Goal: Check status: Check status

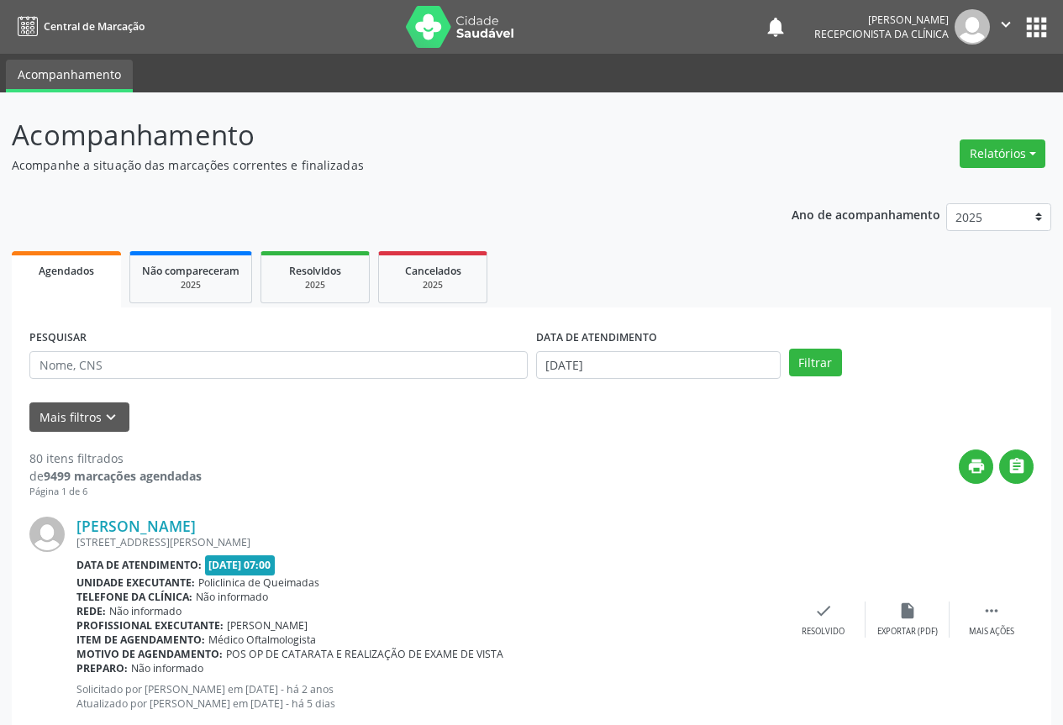
select select "9"
click at [602, 351] on input "[DATE]" at bounding box center [658, 365] width 245 height 29
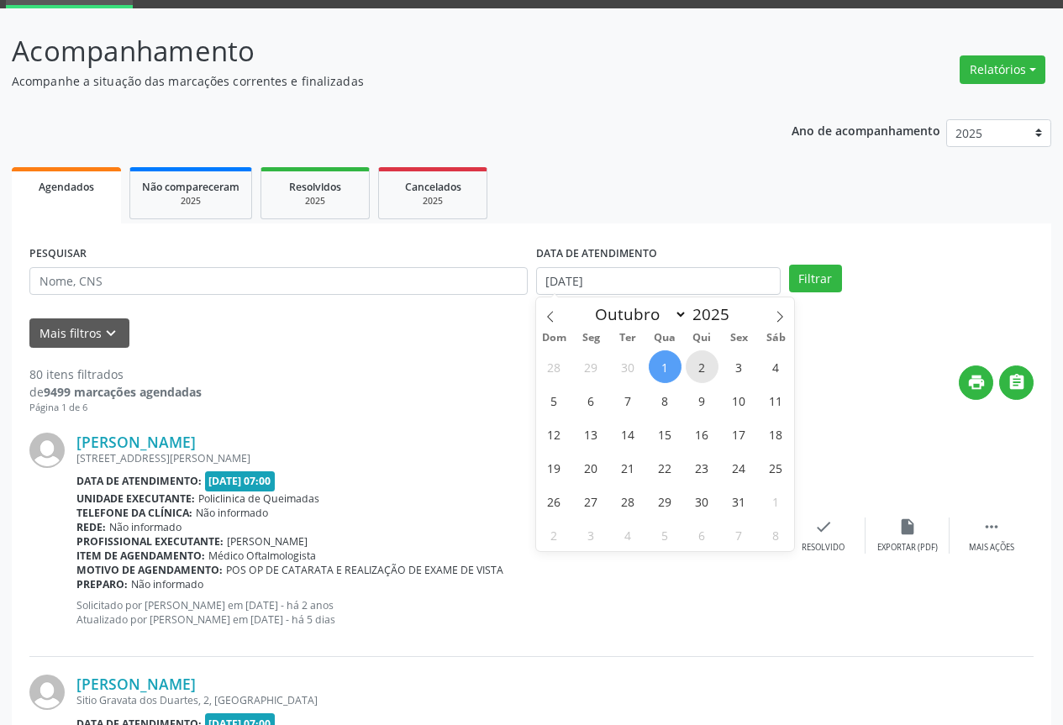
click at [702, 372] on span "2" at bounding box center [702, 366] width 33 height 33
type input "[DATE]"
click at [702, 372] on span "2" at bounding box center [702, 366] width 33 height 33
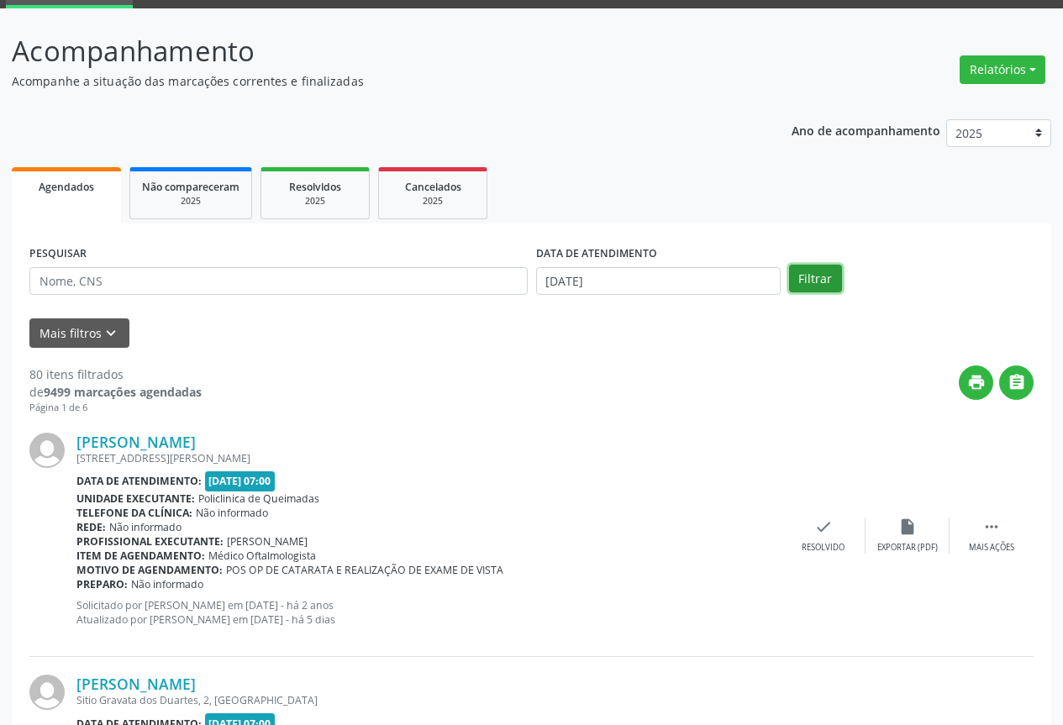
click at [811, 290] on button "Filtrar" at bounding box center [815, 279] width 53 height 29
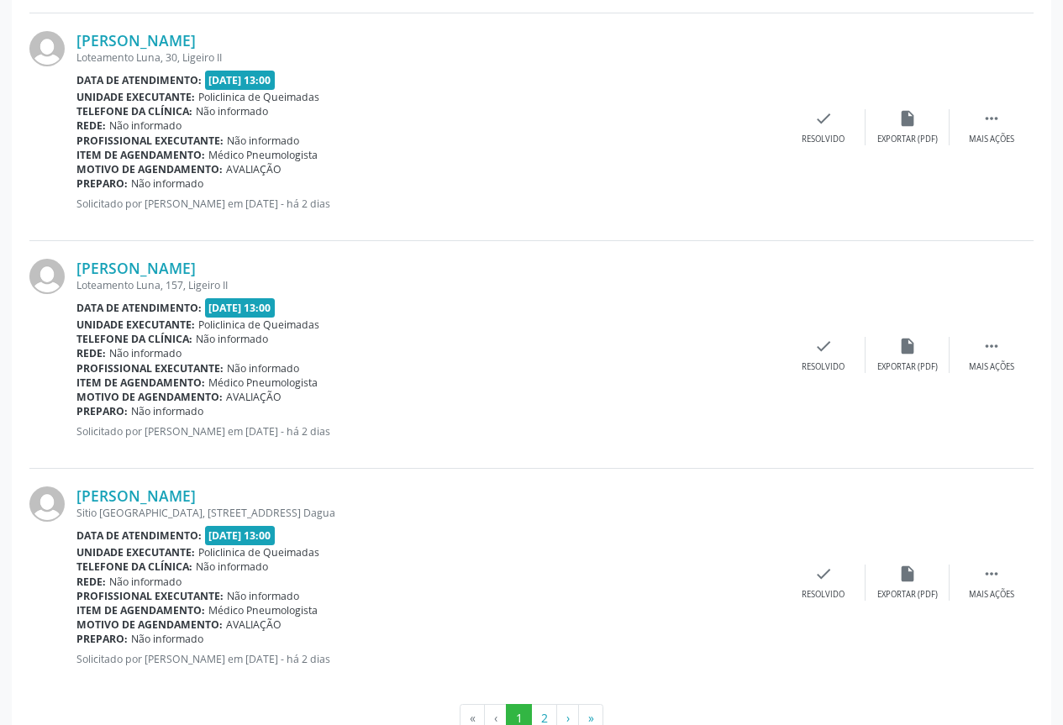
scroll to position [3361, 0]
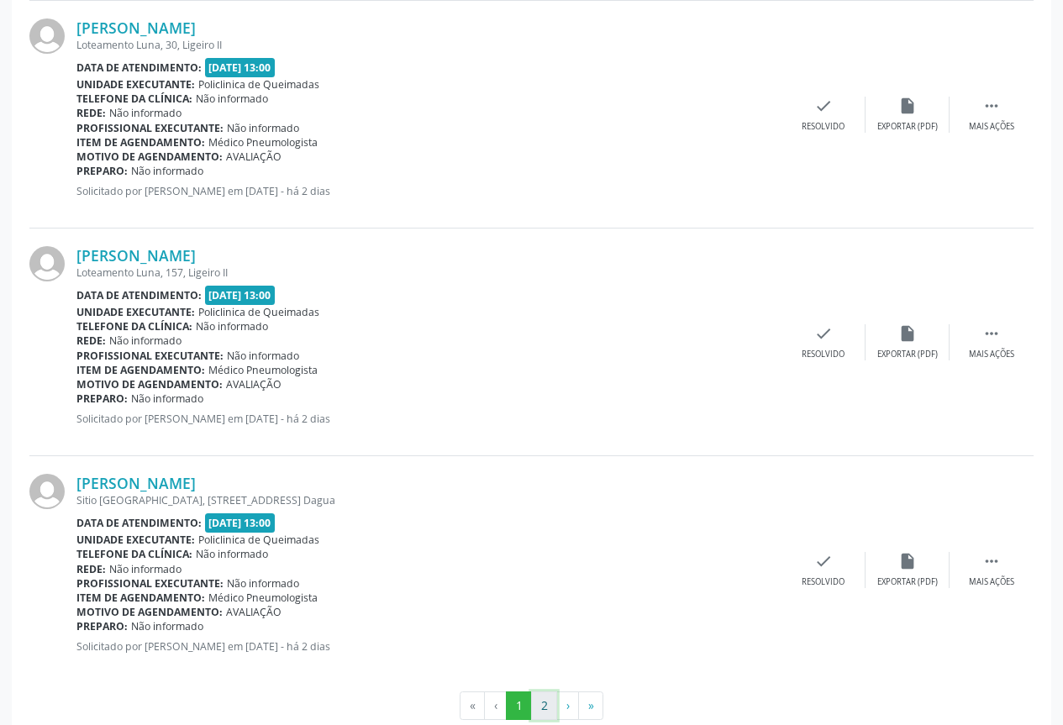
click at [537, 702] on button "2" at bounding box center [544, 705] width 26 height 29
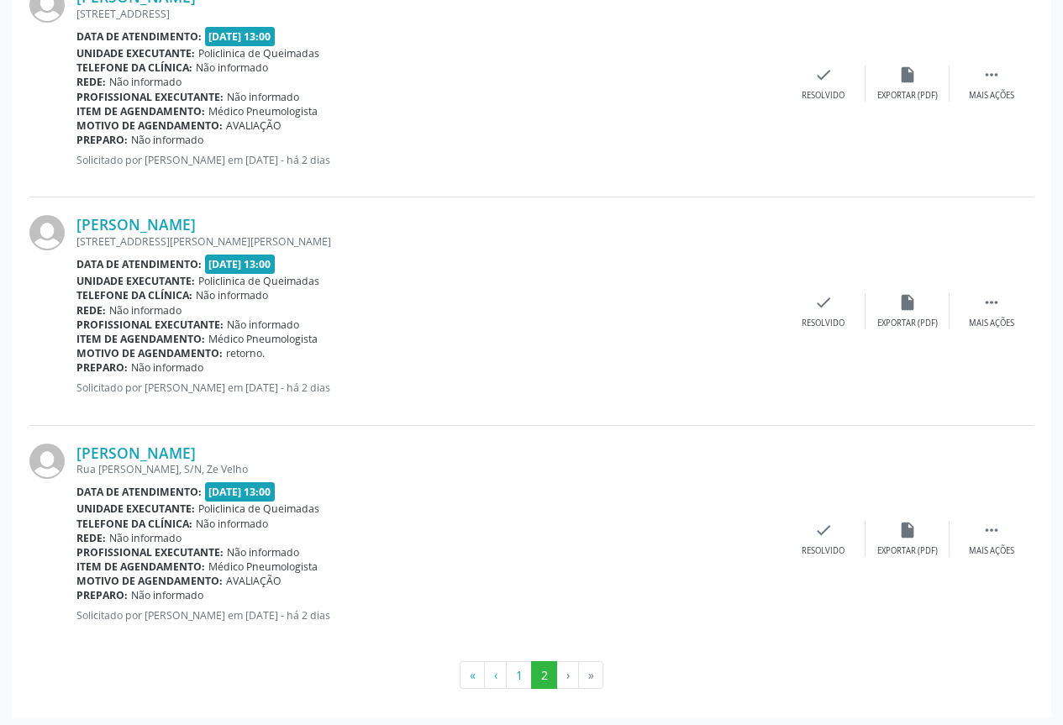
scroll to position [2128, 0]
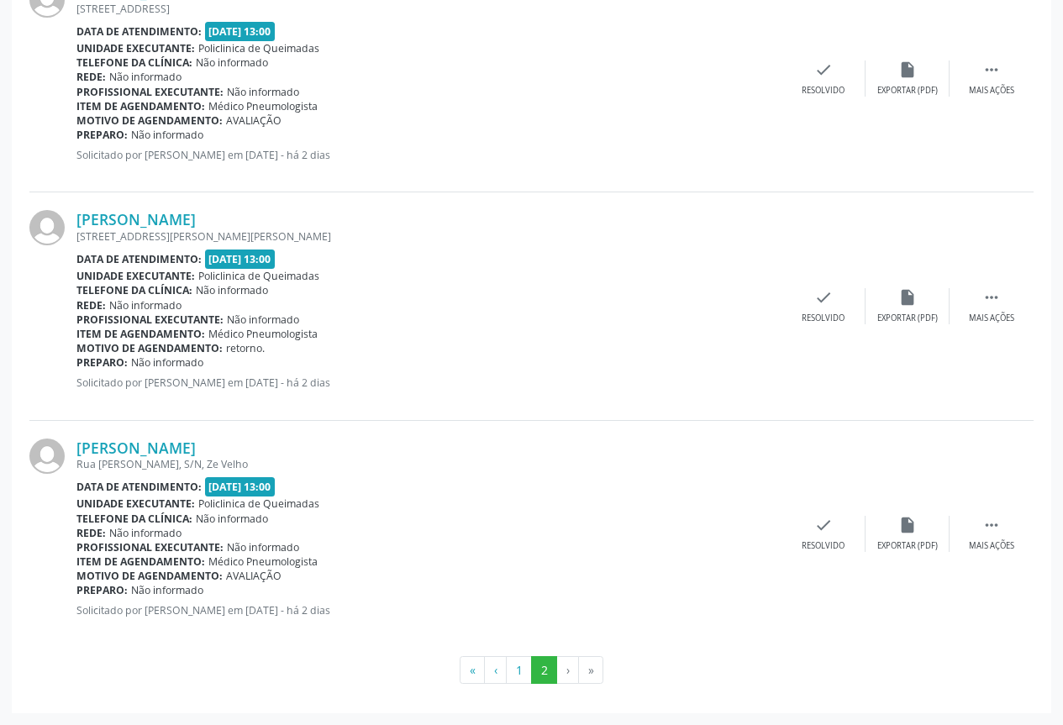
click at [573, 669] on li "›" at bounding box center [568, 670] width 22 height 29
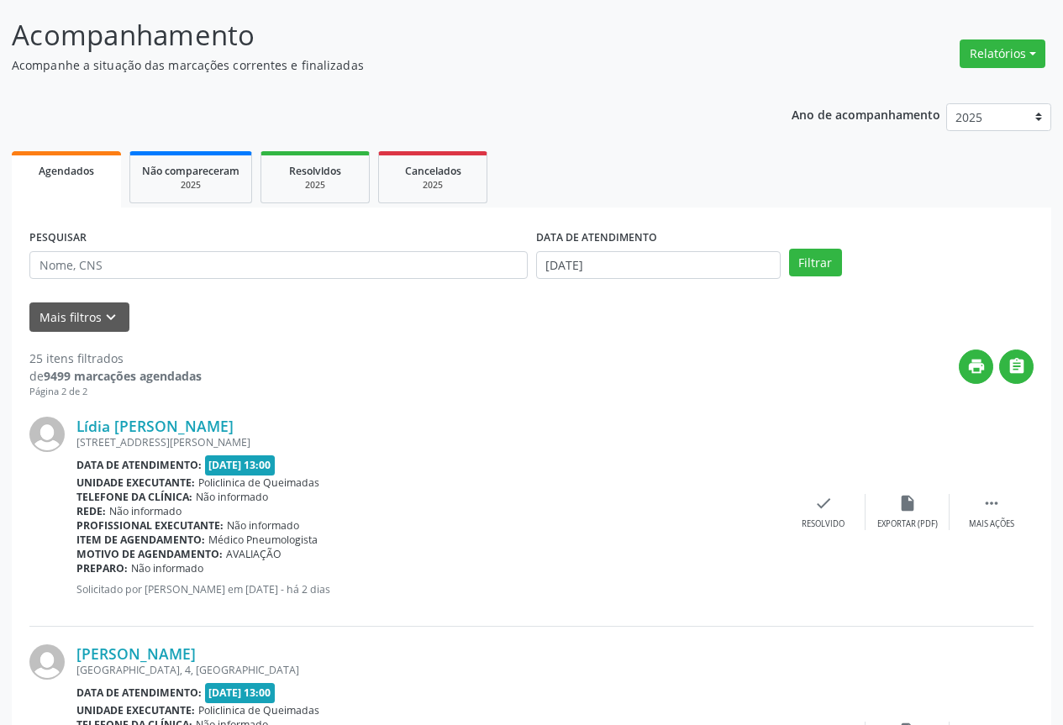
scroll to position [0, 0]
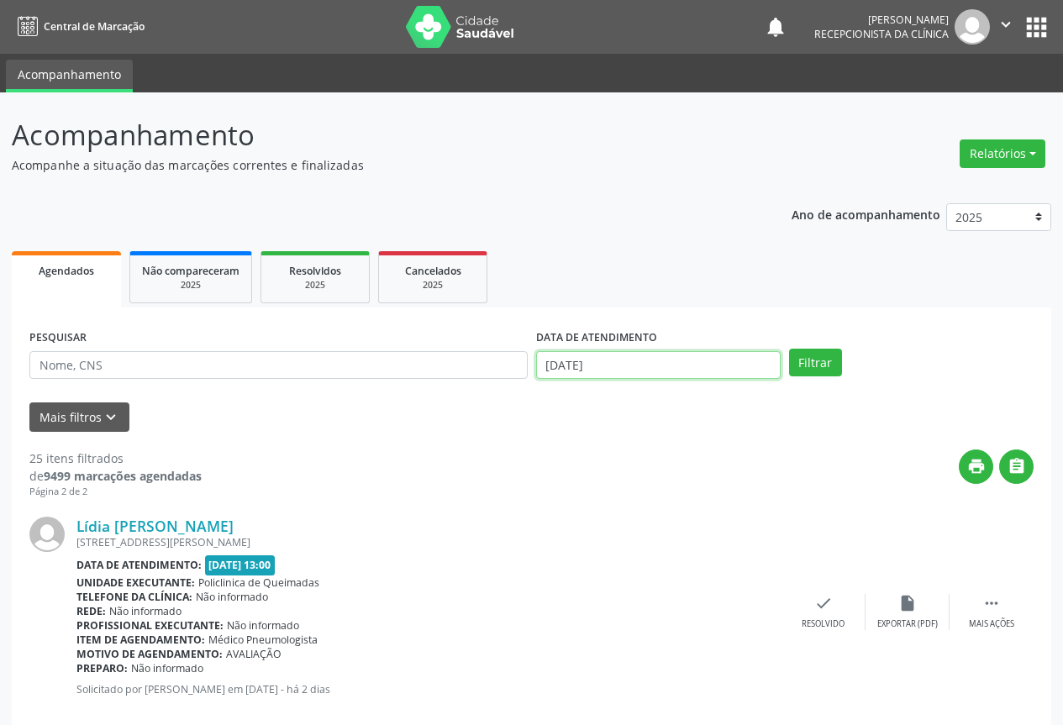
click at [691, 364] on input "[DATE]" at bounding box center [658, 365] width 245 height 29
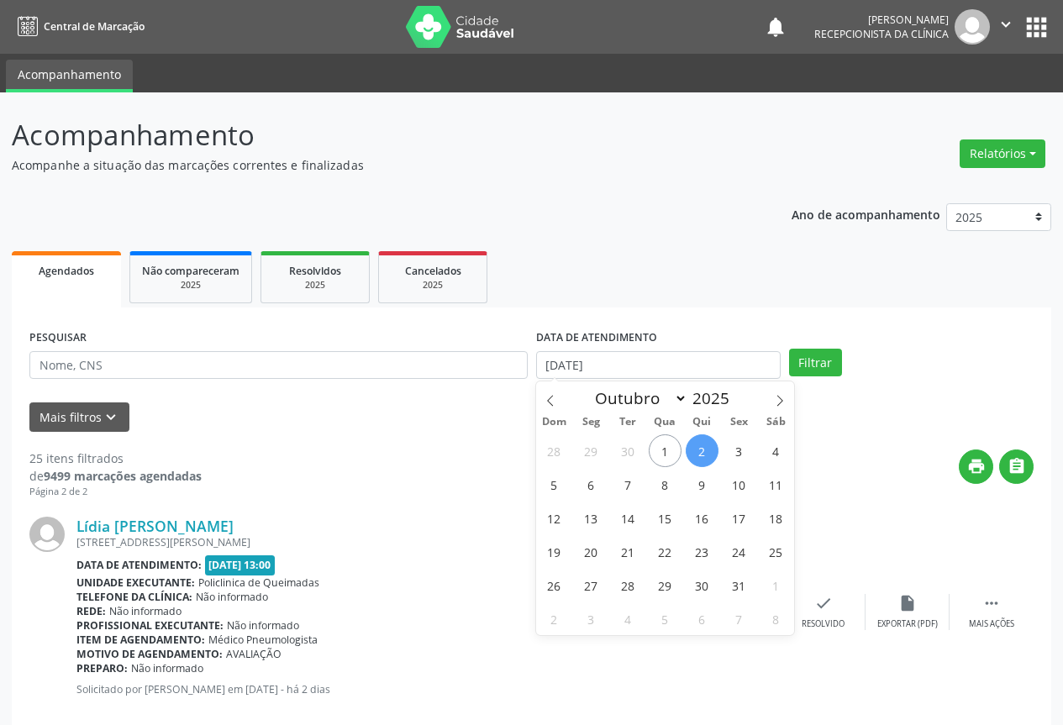
click at [709, 458] on span "2" at bounding box center [702, 450] width 33 height 33
type input "[DATE]"
click at [836, 364] on button "Filtrar" at bounding box center [815, 363] width 53 height 29
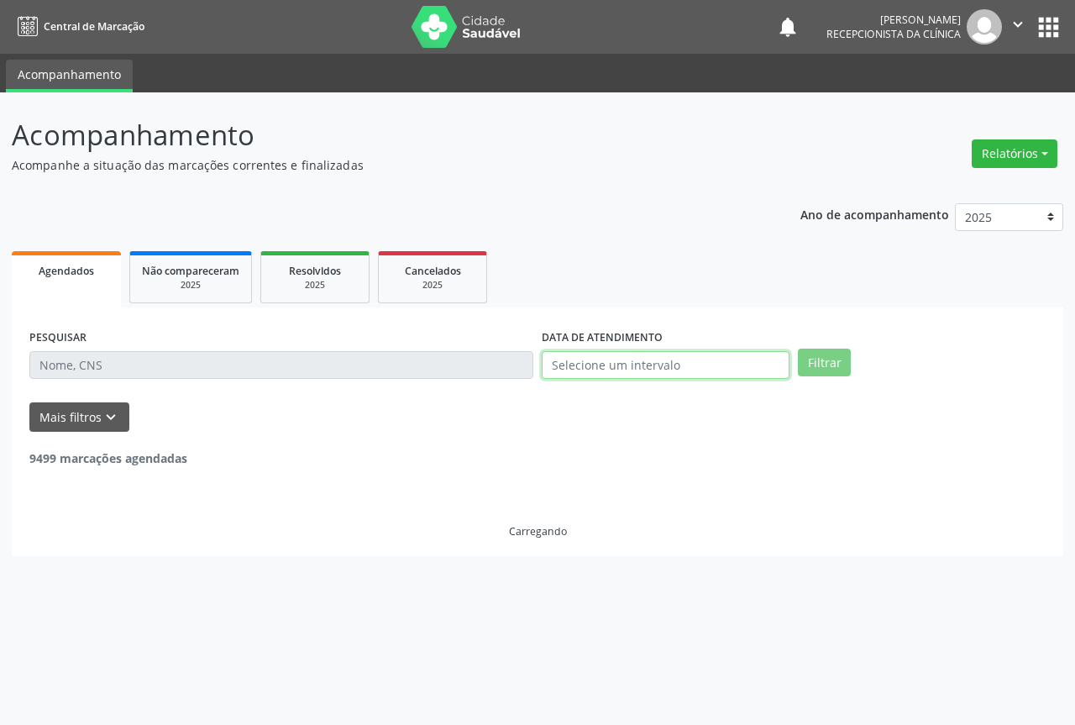
click at [701, 366] on input "text" at bounding box center [666, 365] width 248 height 29
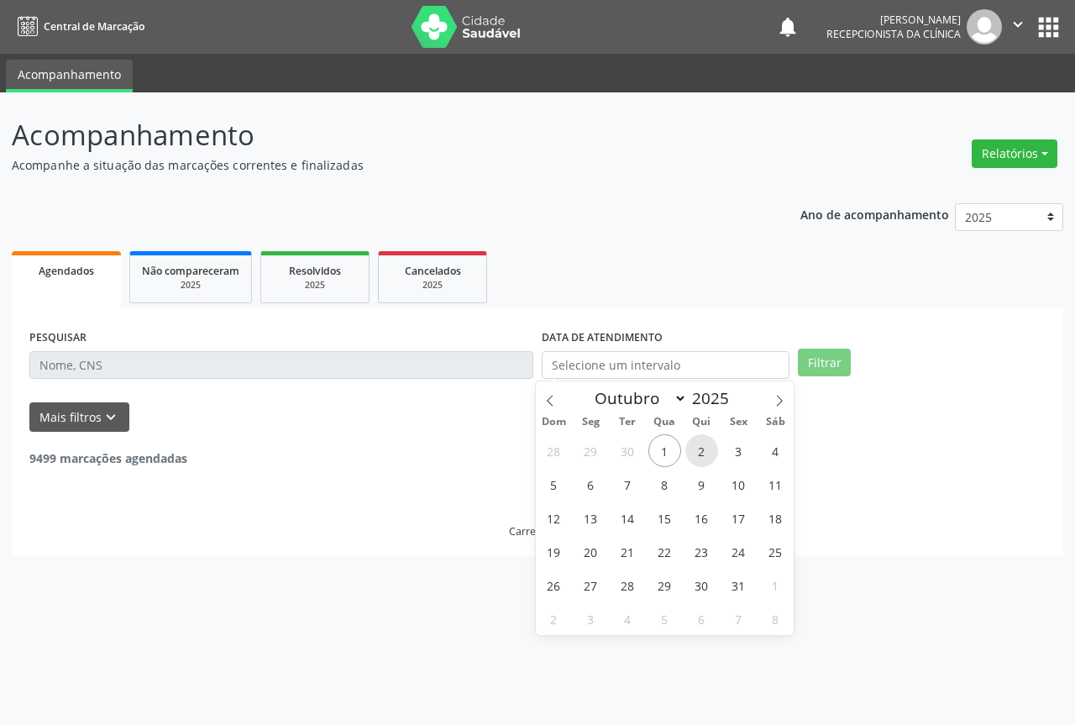
click at [696, 454] on span "2" at bounding box center [702, 450] width 33 height 33
type input "[DATE]"
click at [696, 454] on span "2" at bounding box center [702, 450] width 33 height 33
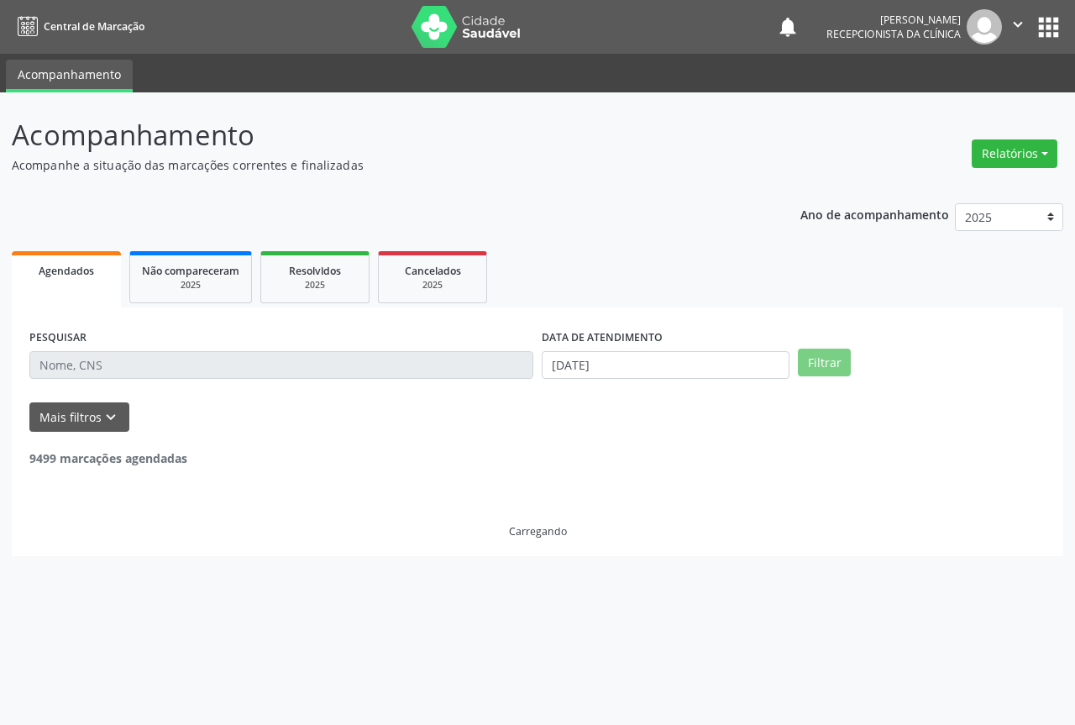
click at [812, 377] on div "PESQUISAR DATA DE ATENDIMENTO [DATE] Filtrar" at bounding box center [537, 358] width 1025 height 66
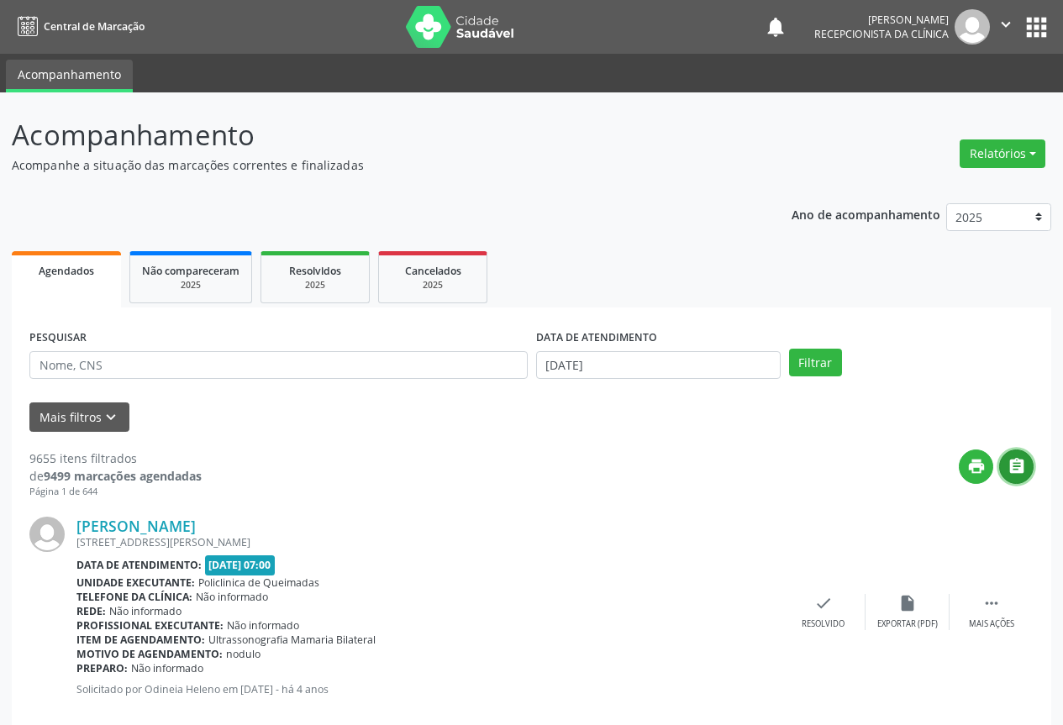
click at [1021, 460] on icon "" at bounding box center [1016, 466] width 18 height 18
